Goal: Transaction & Acquisition: Purchase product/service

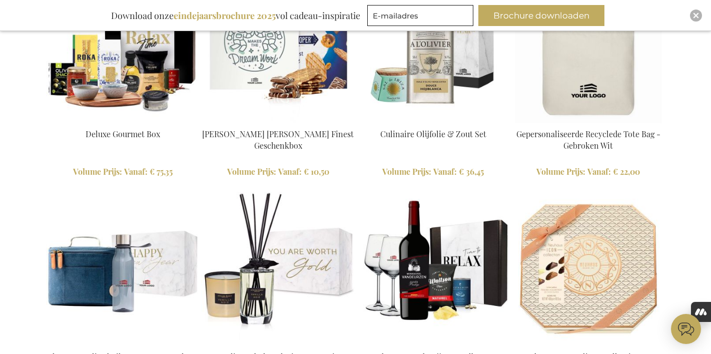
scroll to position [1132, 0]
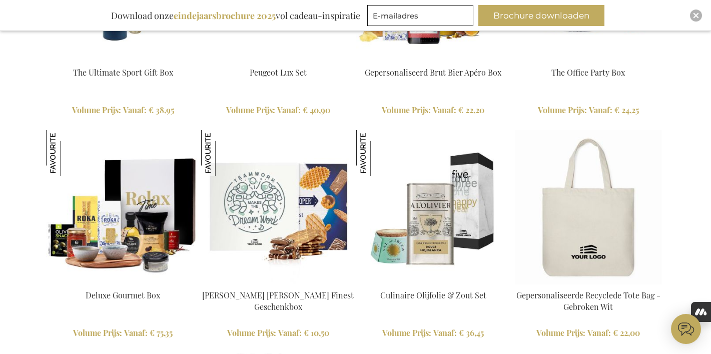
click at [446, 188] on img at bounding box center [433, 207] width 154 height 154
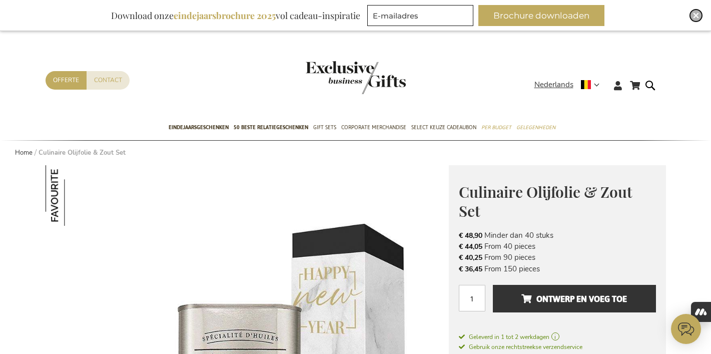
click at [698, 17] on img "Close" at bounding box center [696, 16] width 6 height 6
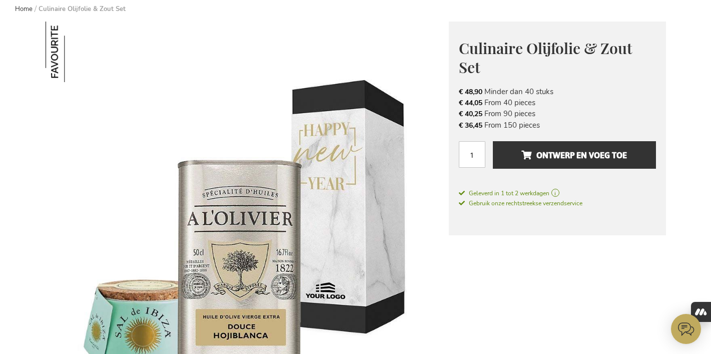
scroll to position [112, 0]
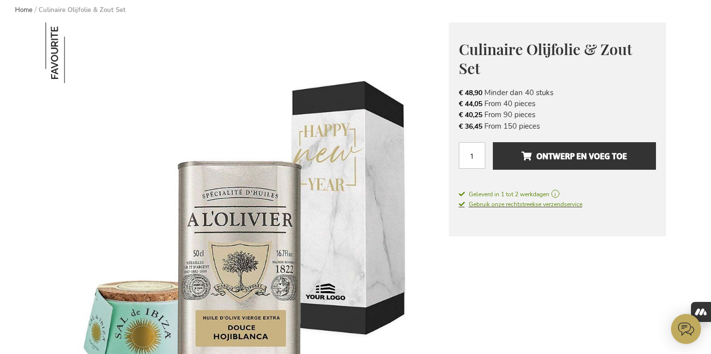
click at [579, 207] on span "Gebruik onze rechtstreekse verzendservice" at bounding box center [521, 204] width 124 height 8
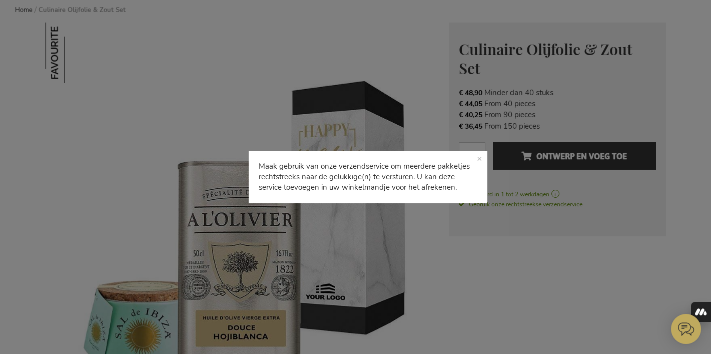
click at [481, 158] on p "Maak gebruik van onze verzendservice om meerdere pakketjes rechtstreeks naar de…" at bounding box center [368, 177] width 238 height 52
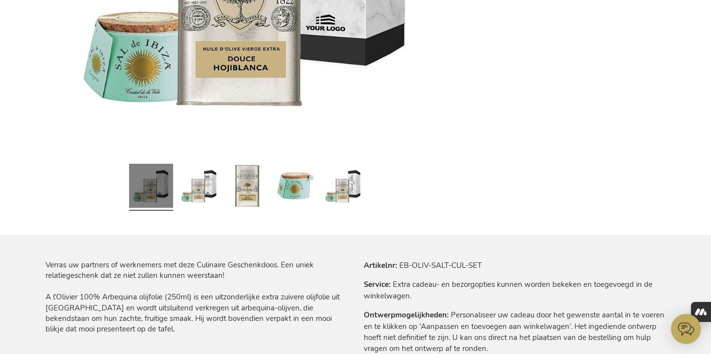
scroll to position [381, 0]
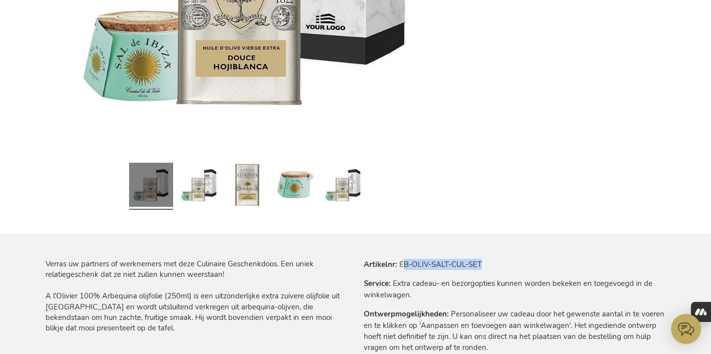
drag, startPoint x: 401, startPoint y: 264, endPoint x: 501, endPoint y: 262, distance: 100.6
click at [501, 262] on tr "Artikelnr EB-OLIV-SALT-CUL-SET" at bounding box center [515, 264] width 302 height 11
drag, startPoint x: 399, startPoint y: 264, endPoint x: 520, endPoint y: 259, distance: 121.2
click at [520, 259] on tr "Artikelnr EB-OLIV-SALT-CUL-SET" at bounding box center [515, 264] width 302 height 11
copy td "EB-OLIV-SALT-CUL-SET"
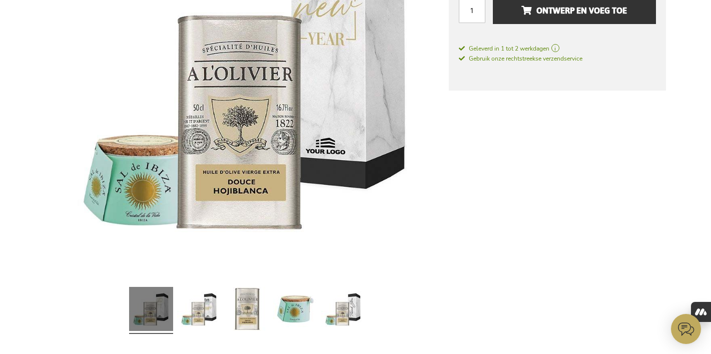
scroll to position [272, 0]
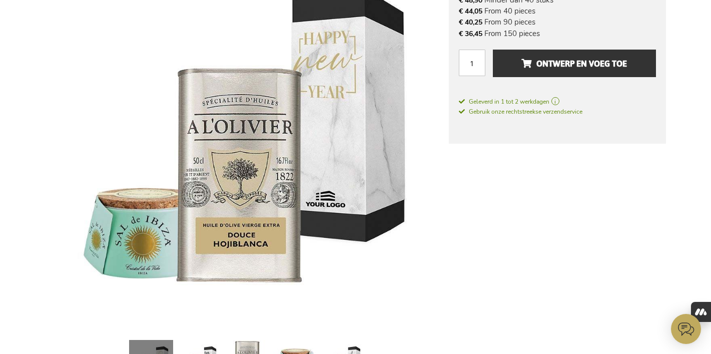
scroll to position [202, 0]
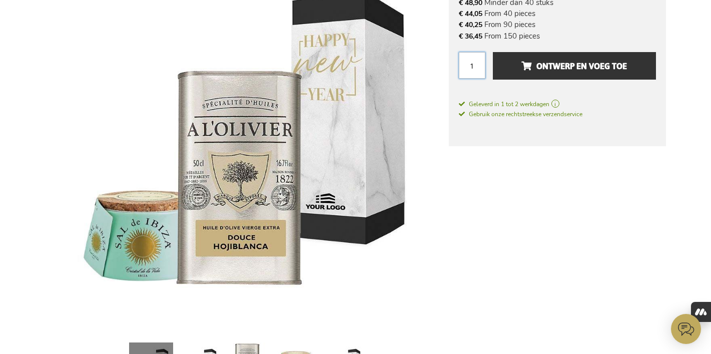
click at [477, 68] on input "1" at bounding box center [472, 65] width 27 height 27
drag, startPoint x: 477, startPoint y: 68, endPoint x: 457, endPoint y: 69, distance: 20.0
click at [457, 69] on div "Culinaire Olijfolie & Zout Set € 48,90 Excl. VAT € 48,90 Minder dan 40 stuks € …" at bounding box center [557, 39] width 217 height 214
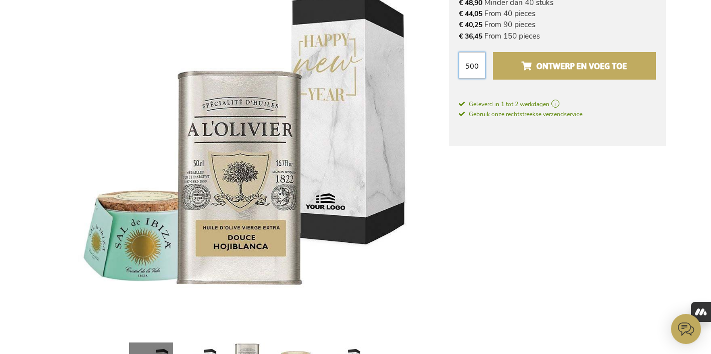
type input "500"
click at [602, 69] on span "Ontwerp en voeg toe" at bounding box center [574, 66] width 106 height 16
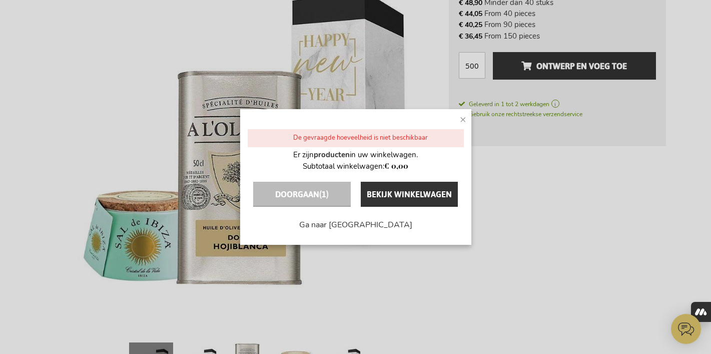
click at [460, 120] on span "×" at bounding box center [463, 119] width 7 height 15
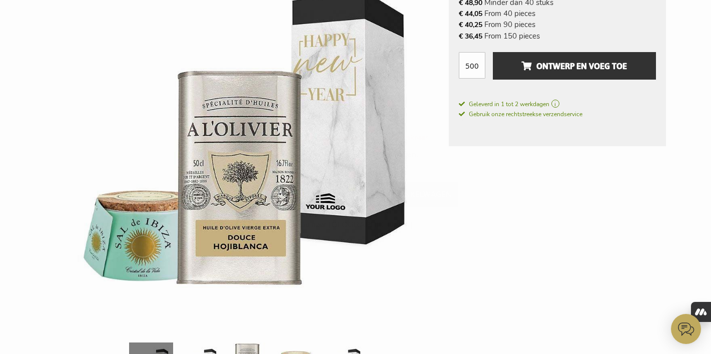
scroll to position [0, 0]
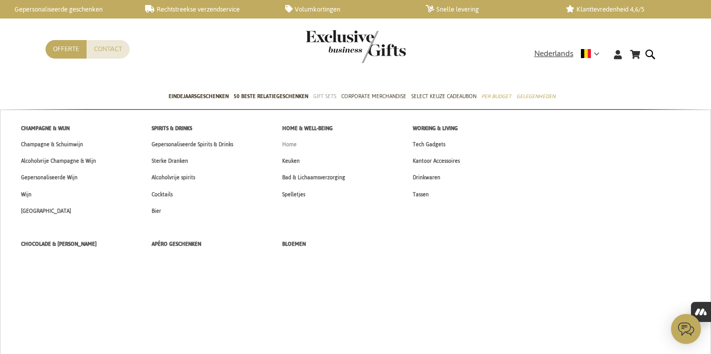
click at [294, 146] on span "Home" at bounding box center [289, 144] width 15 height 11
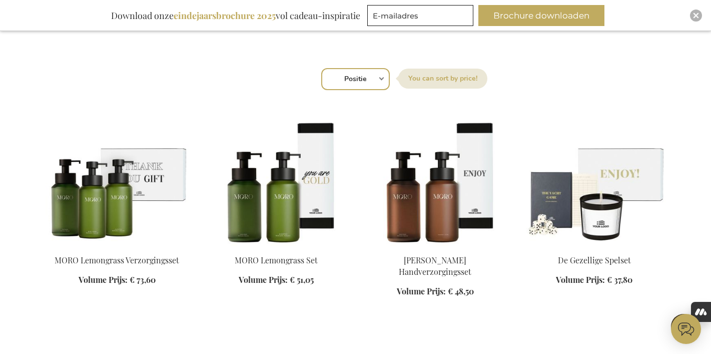
click at [430, 184] on img at bounding box center [435, 176] width 143 height 140
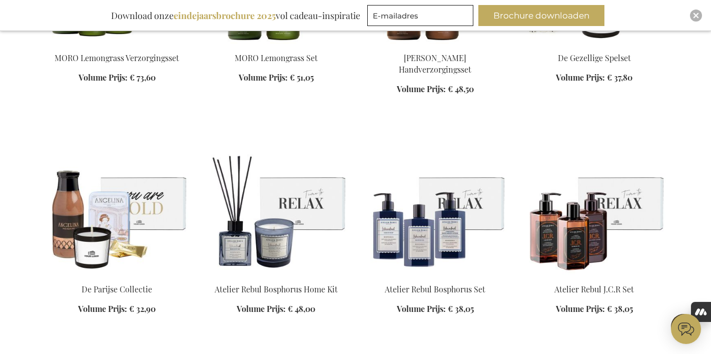
scroll to position [533, 0]
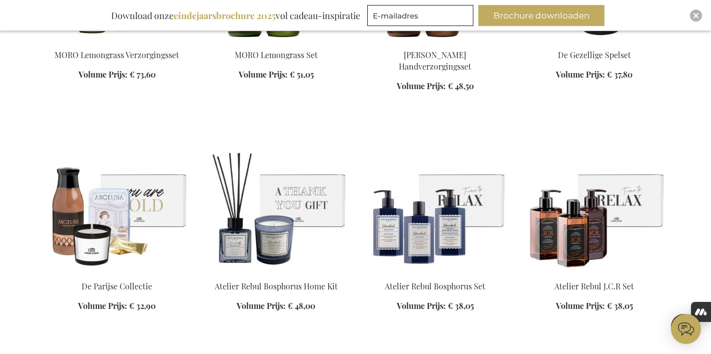
click at [283, 210] on img at bounding box center [276, 202] width 143 height 140
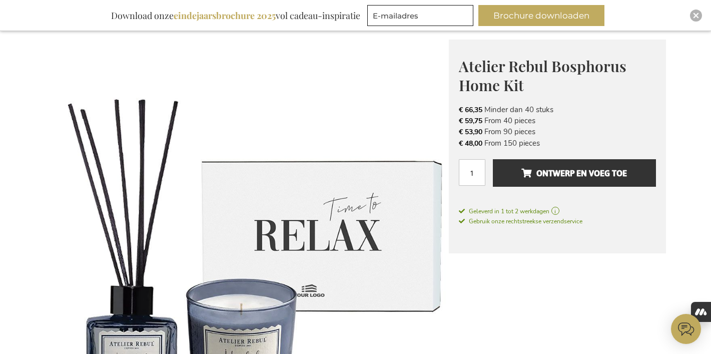
scroll to position [155, 0]
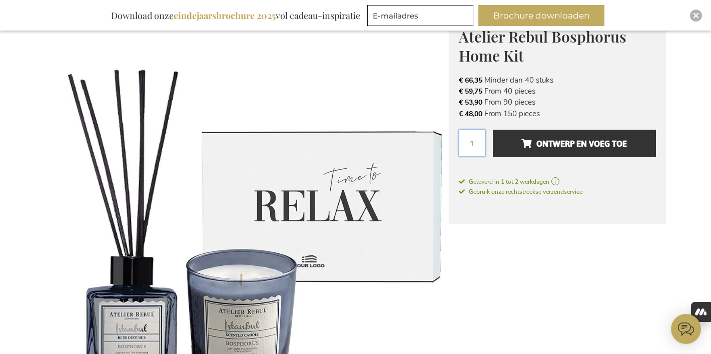
click at [480, 143] on input "1" at bounding box center [472, 143] width 27 height 27
drag, startPoint x: 469, startPoint y: 143, endPoint x: 485, endPoint y: 143, distance: 16.0
click at [485, 143] on input "1" at bounding box center [472, 143] width 27 height 27
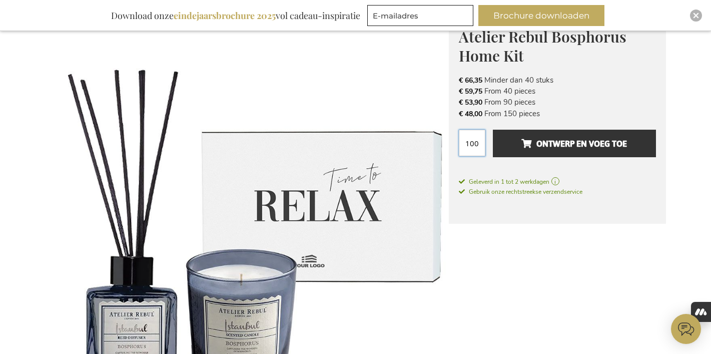
scroll to position [0, 0]
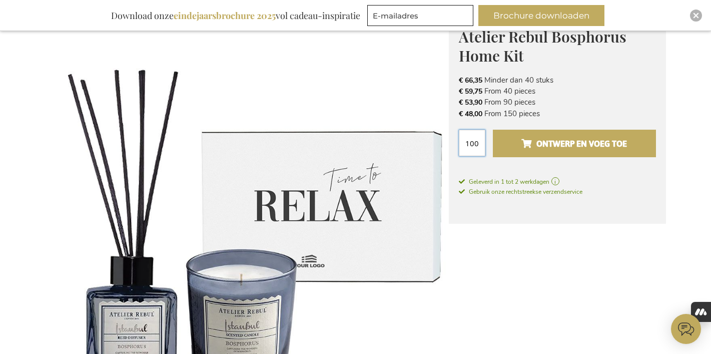
type input "100"
click at [576, 138] on span "Ontwerp en voeg toe" at bounding box center [574, 144] width 106 height 16
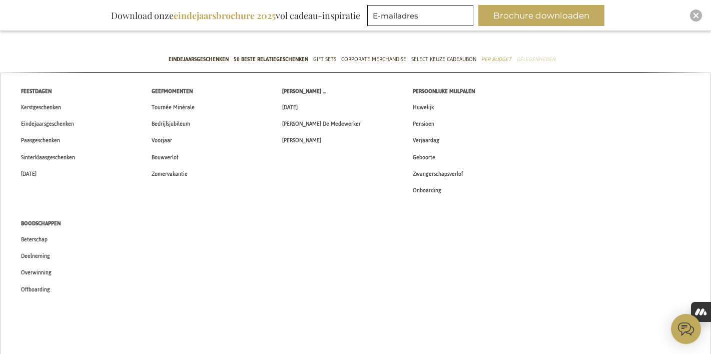
scroll to position [73, 0]
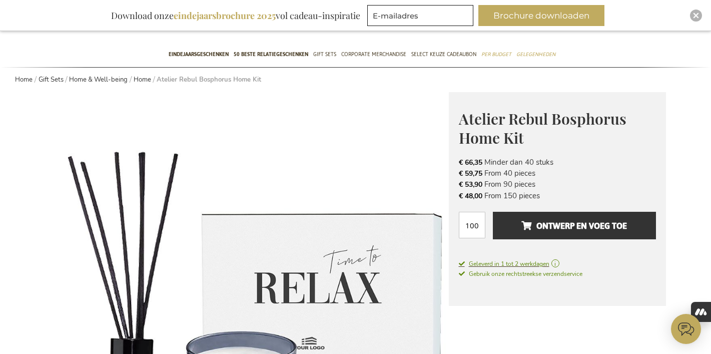
click at [497, 264] on span "Geleverd in 1 tot 2 werkdagen" at bounding box center [557, 263] width 197 height 9
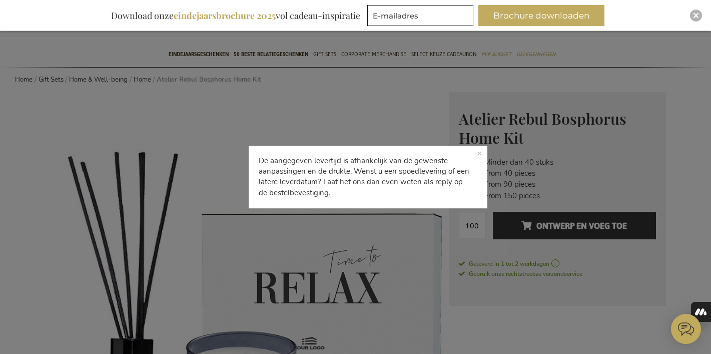
click at [479, 153] on p "De aangegeven levertijd is afhankelijk van de gewenste aanpassingen en de drukt…" at bounding box center [368, 177] width 238 height 63
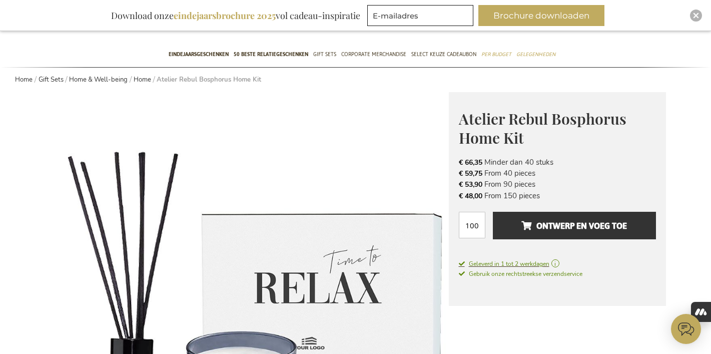
click at [502, 266] on span "Geleverd in 1 tot 2 werkdagen" at bounding box center [557, 263] width 197 height 9
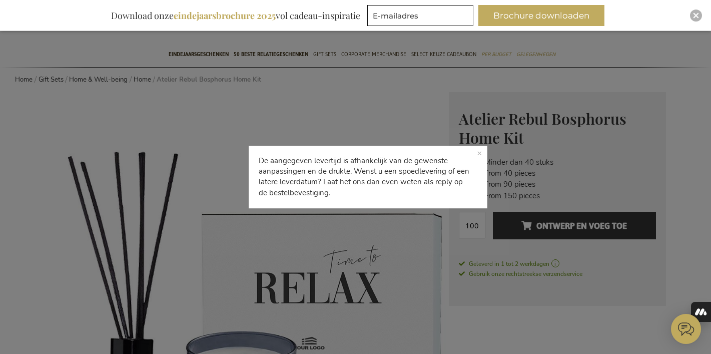
click at [479, 155] on p "De aangegeven levertijd is afhankelijk van de gewenste aanpassingen en de drukt…" at bounding box center [368, 177] width 238 height 63
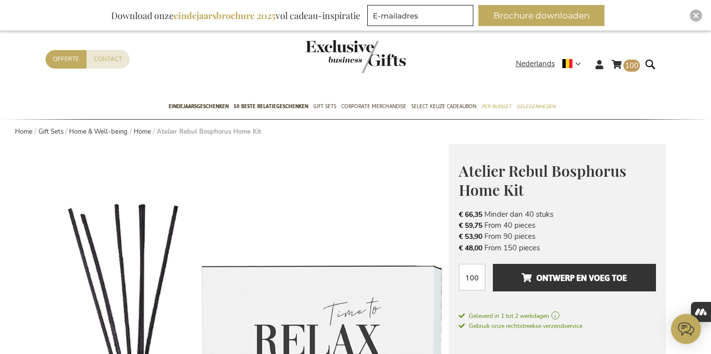
scroll to position [0, 0]
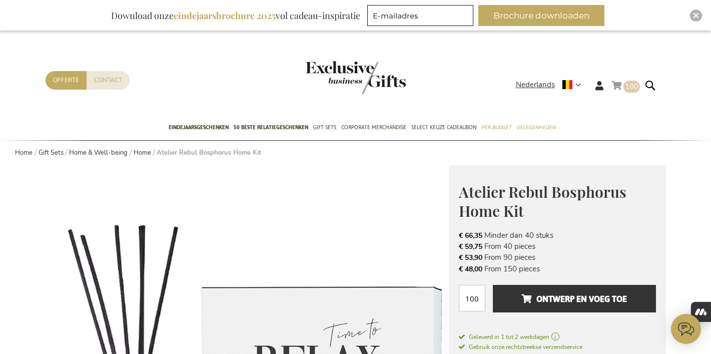
click at [617, 84] on link "Winkelwagen 100 100 items" at bounding box center [625, 87] width 29 height 17
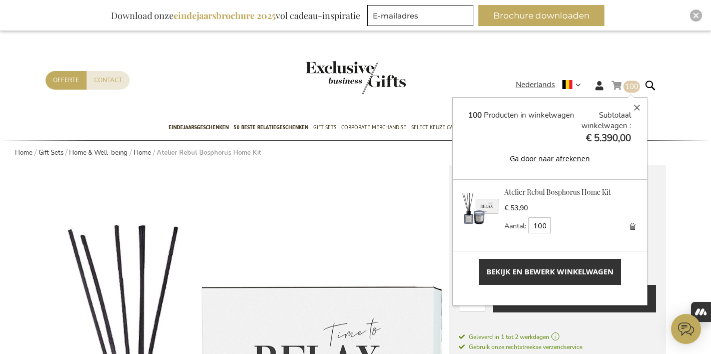
click at [564, 273] on span "Bekijk en bewerk winkelwagen" at bounding box center [549, 271] width 127 height 11
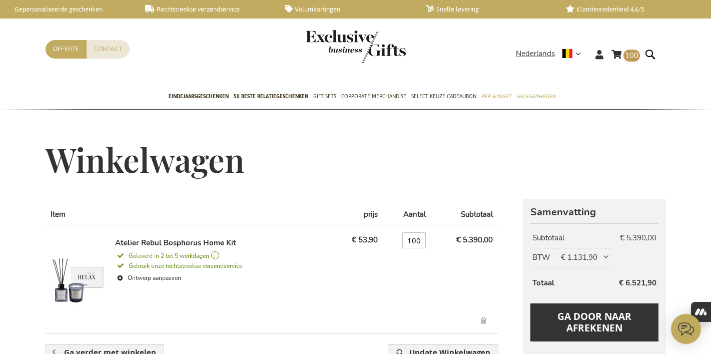
click at [482, 319] on link "Verwijder dit artikel" at bounding box center [484, 322] width 17 height 12
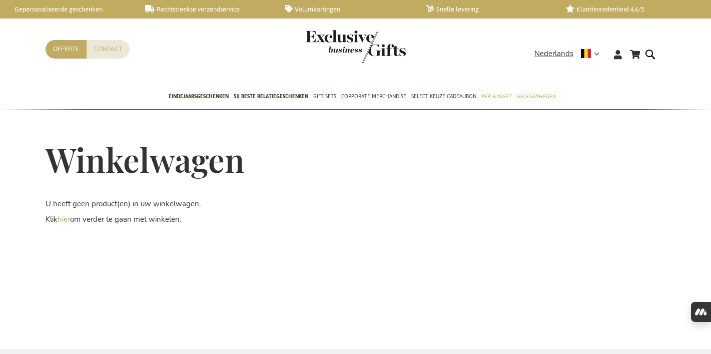
click at [347, 40] on img "store logo" at bounding box center [356, 46] width 100 height 33
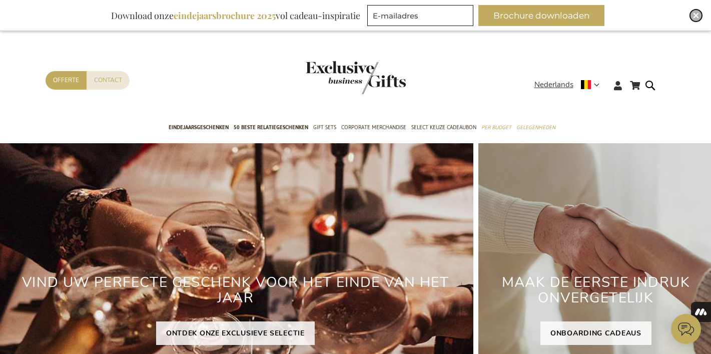
click at [692, 18] on div "Close" at bounding box center [696, 16] width 12 height 12
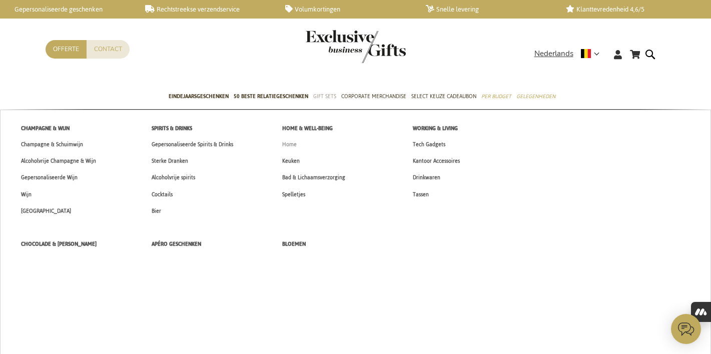
click at [289, 147] on span "Home" at bounding box center [289, 144] width 15 height 11
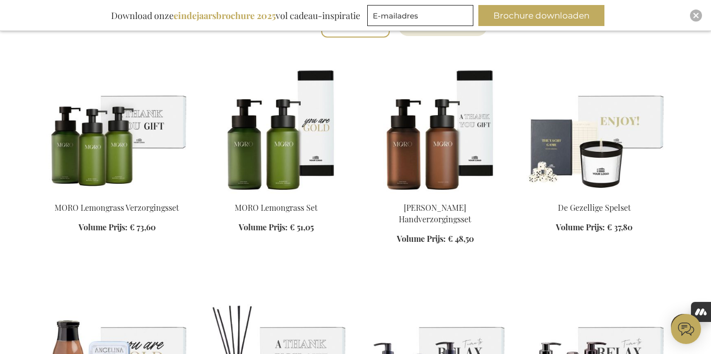
scroll to position [349, 0]
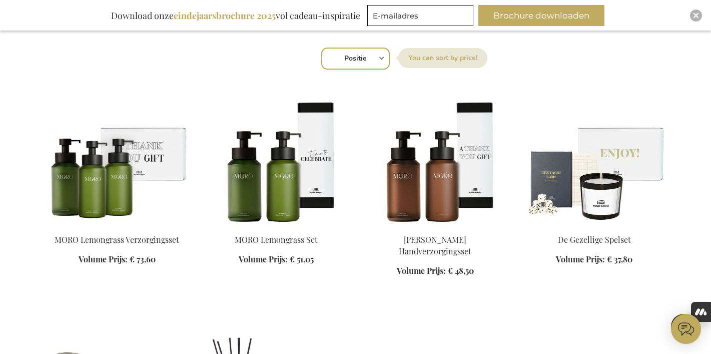
click at [294, 185] on img at bounding box center [276, 156] width 143 height 140
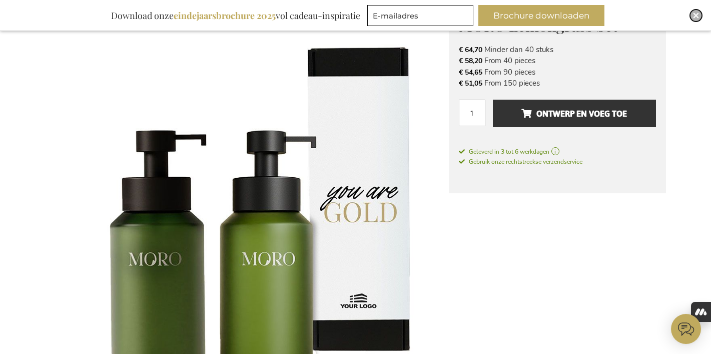
click at [696, 14] on img "Close" at bounding box center [696, 16] width 6 height 6
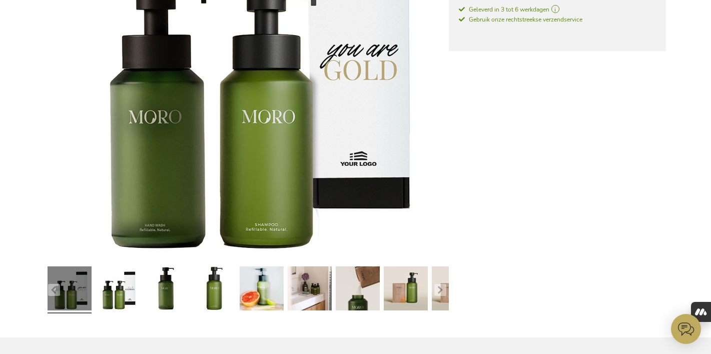
scroll to position [286, 0]
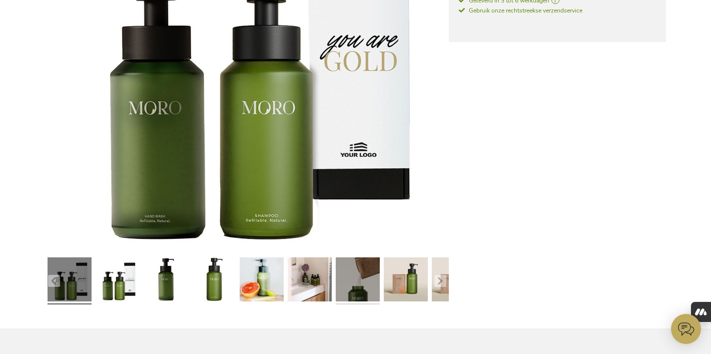
click at [356, 276] on link at bounding box center [358, 280] width 44 height 55
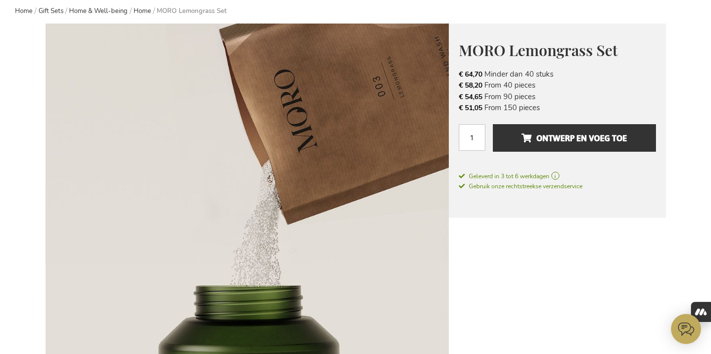
scroll to position [0, 0]
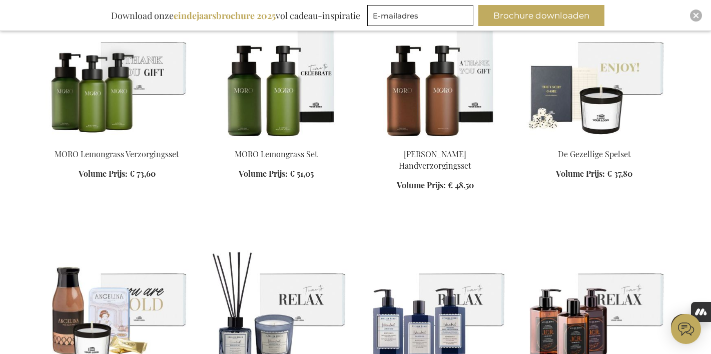
click at [297, 104] on img at bounding box center [276, 70] width 143 height 140
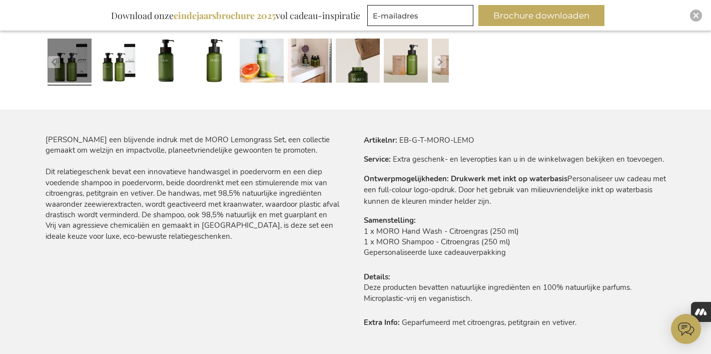
scroll to position [517, 0]
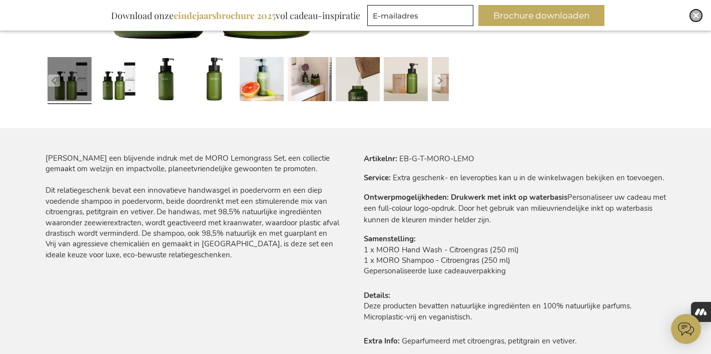
click at [696, 14] on img "Close" at bounding box center [696, 16] width 6 height 6
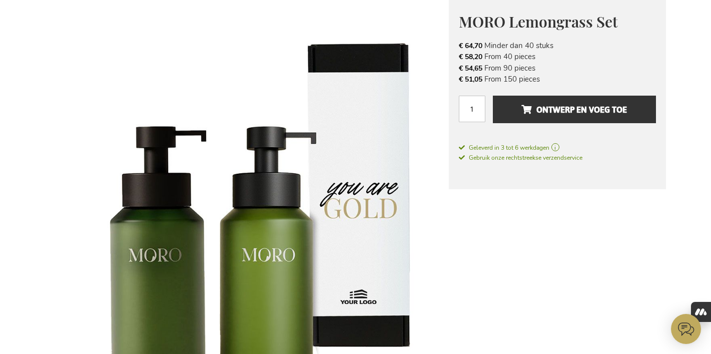
scroll to position [136, 0]
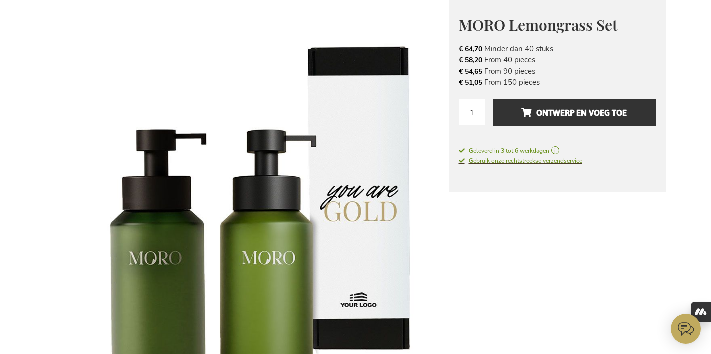
click at [566, 162] on span "Gebruik onze rechtstreekse verzendservice" at bounding box center [521, 161] width 124 height 8
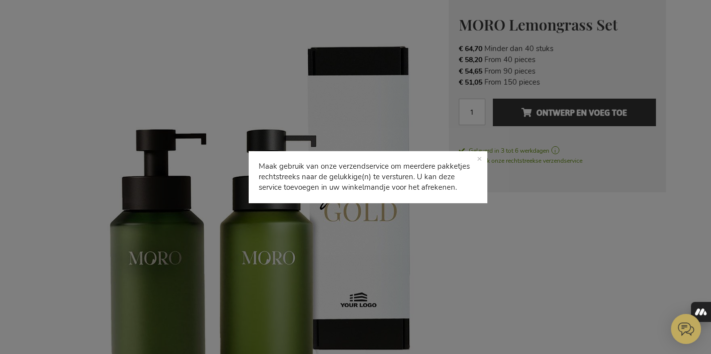
click at [478, 158] on p "Maak gebruik van onze verzendservice om meerdere pakketjes rechtstreeks naar de…" at bounding box center [368, 177] width 238 height 52
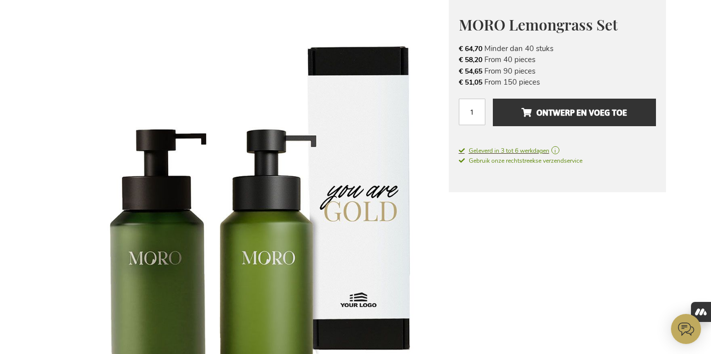
click at [560, 150] on span "Geleverd in 3 tot 6 werkdagen" at bounding box center [557, 150] width 197 height 9
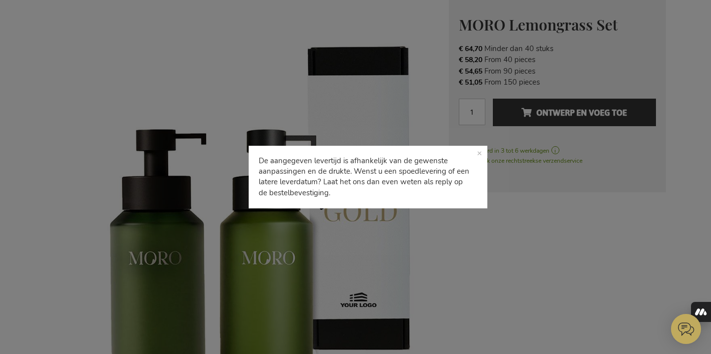
click at [478, 153] on p "De aangegeven levertijd is afhankelijk van de gewenste aanpassingen en de drukt…" at bounding box center [368, 177] width 238 height 63
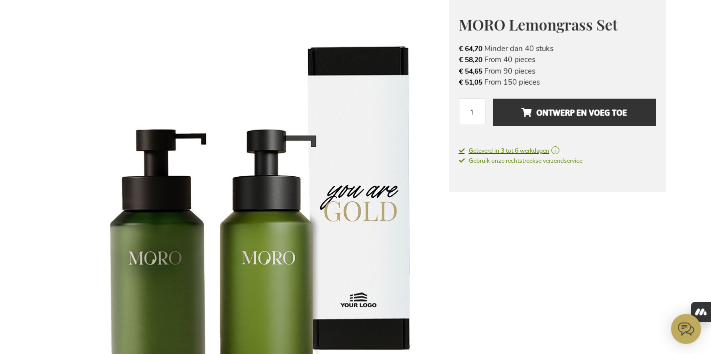
click at [563, 151] on span "Geleverd in 3 tot 6 werkdagen" at bounding box center [557, 150] width 197 height 9
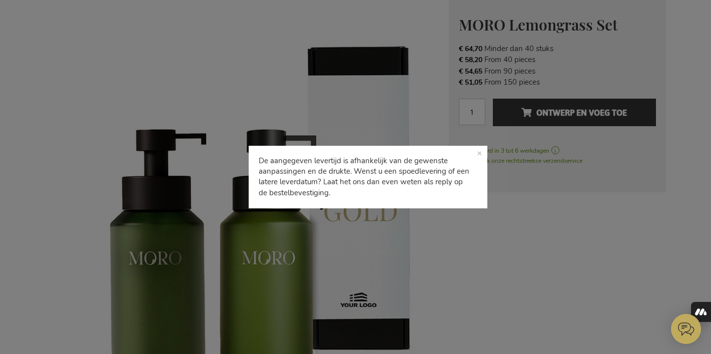
click at [478, 151] on p "De aangegeven levertijd is afhankelijk van de gewenste aanpassingen en de drukt…" at bounding box center [368, 177] width 238 height 63
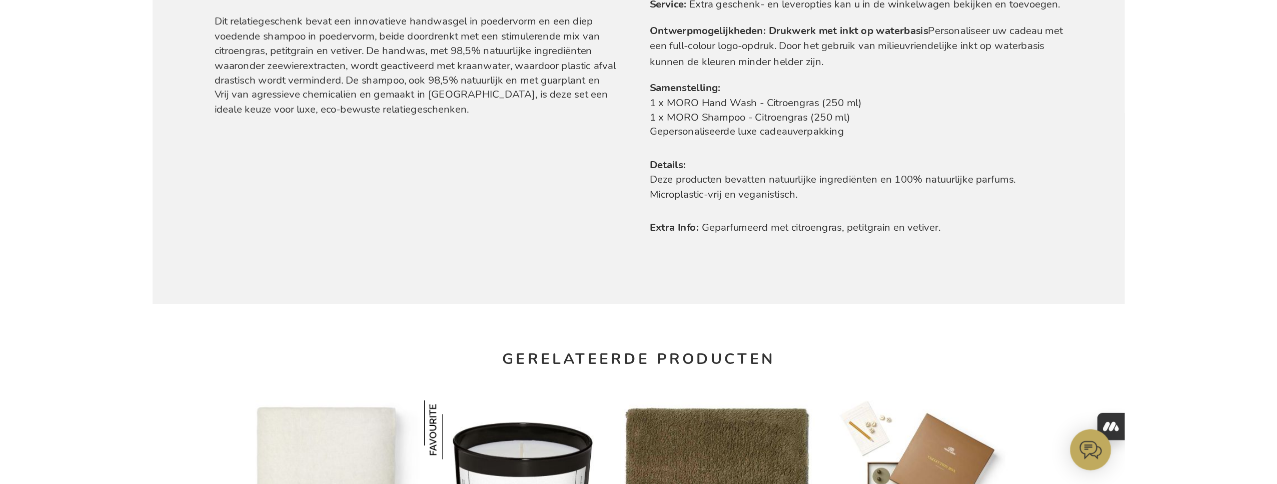
scroll to position [654, 0]
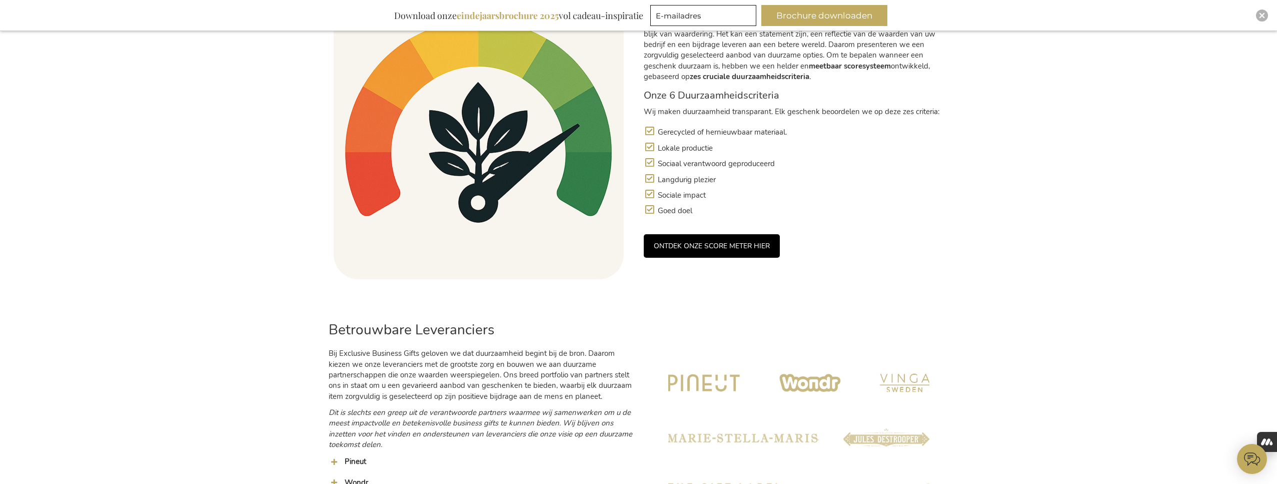
scroll to position [626, 0]
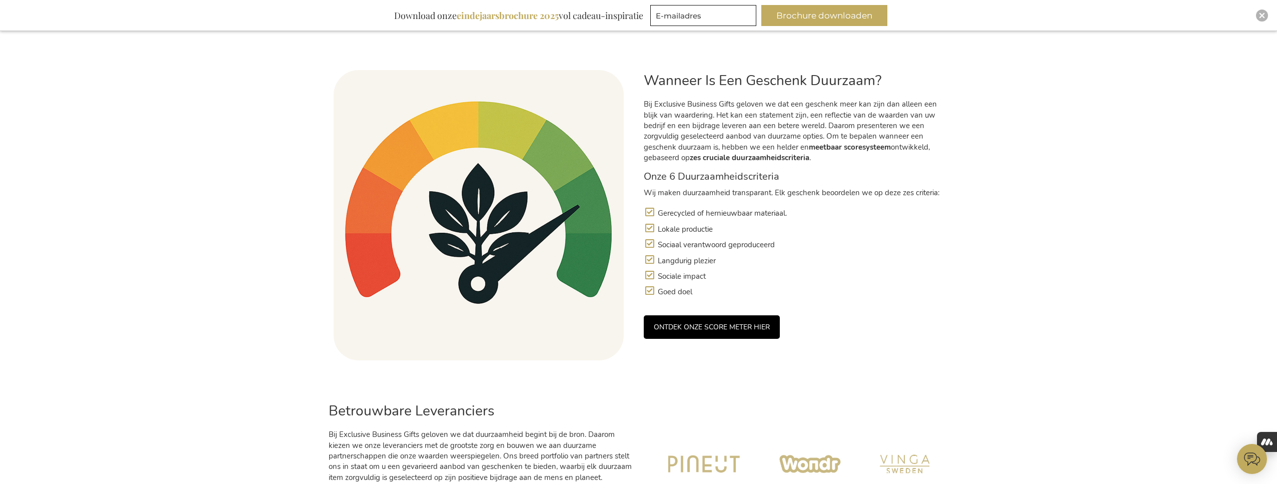
click at [711, 322] on link "ONTDEK ONZE SCORE METER HIER" at bounding box center [712, 327] width 136 height 24
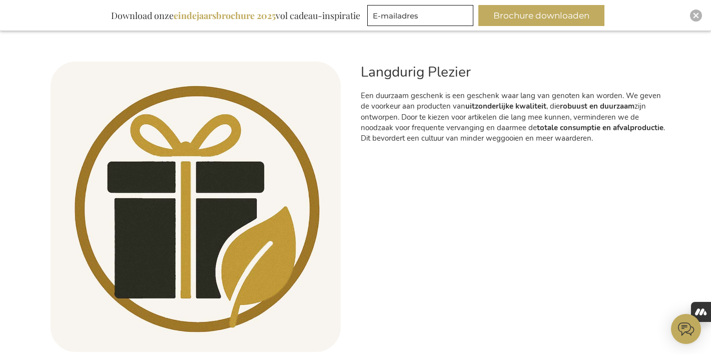
scroll to position [2048, 0]
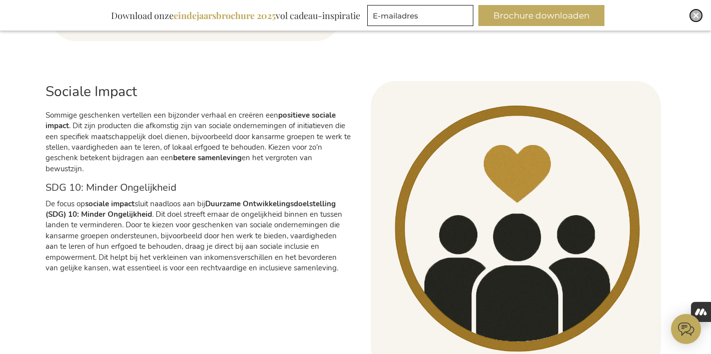
click at [695, 16] on img "Close" at bounding box center [696, 16] width 6 height 6
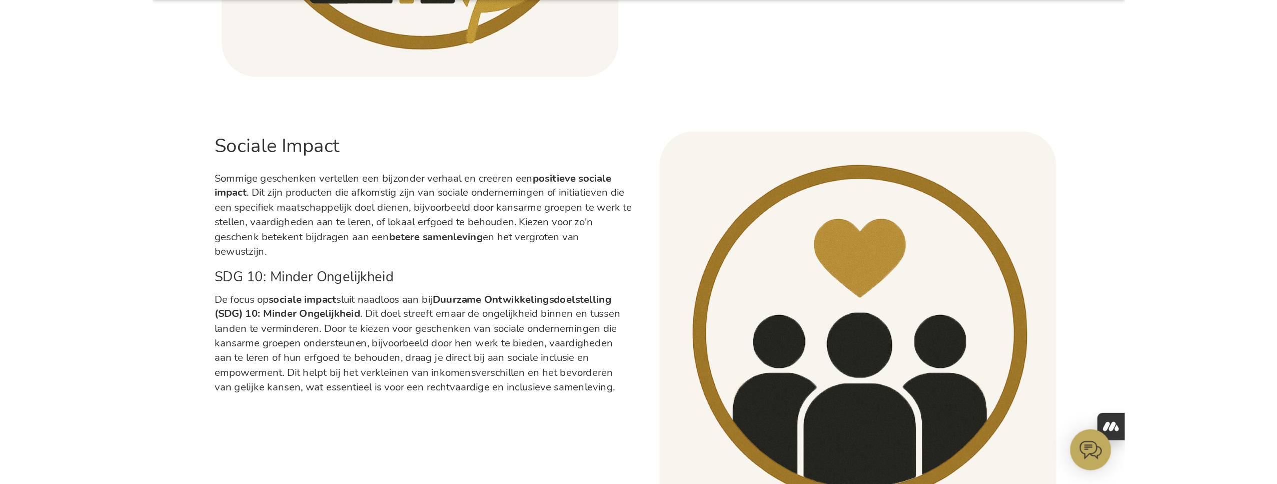
scroll to position [2017, 0]
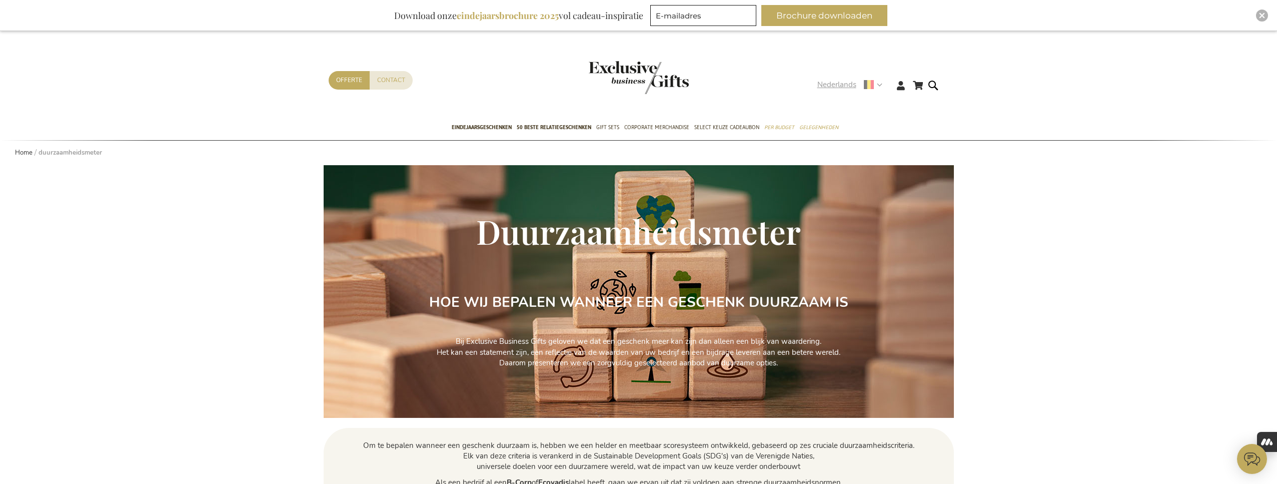
click at [882, 85] on div "Nederlands" at bounding box center [854, 85] width 72 height 12
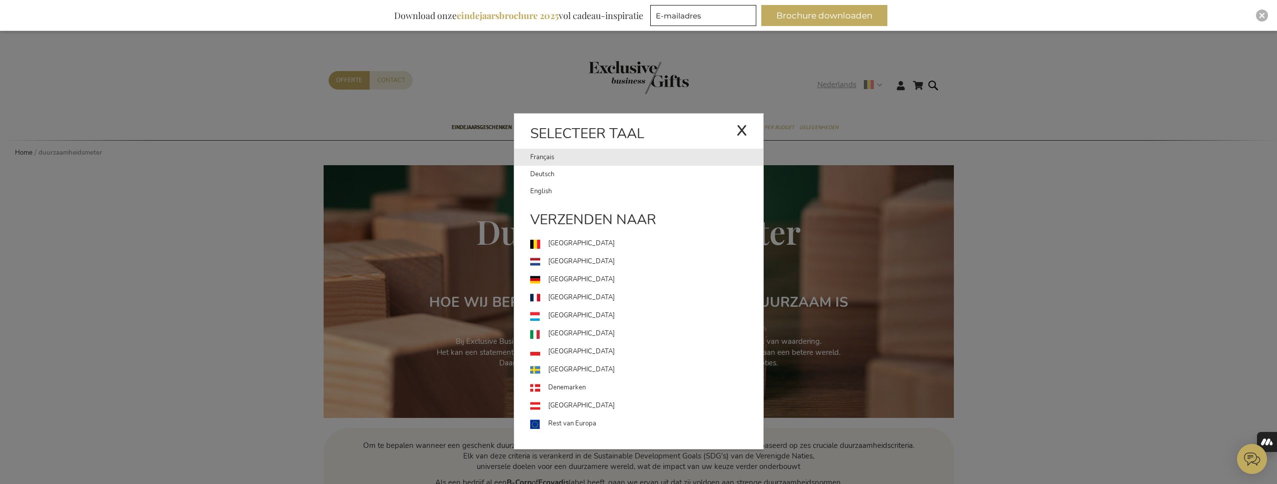
click at [661, 160] on link "Français" at bounding box center [633, 157] width 206 height 17
